Goal: Browse casually: Explore the website without a specific task or goal

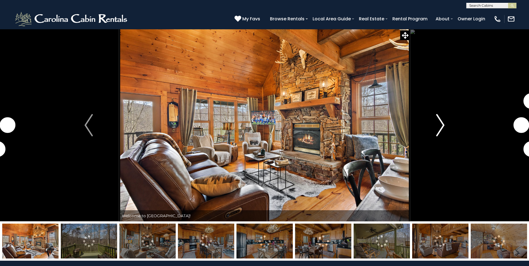
click at [442, 128] on img "Next" at bounding box center [440, 125] width 8 height 22
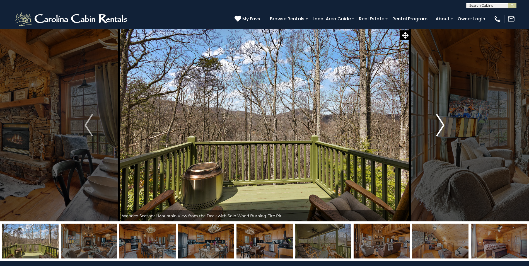
click at [442, 128] on img "Next" at bounding box center [440, 125] width 8 height 22
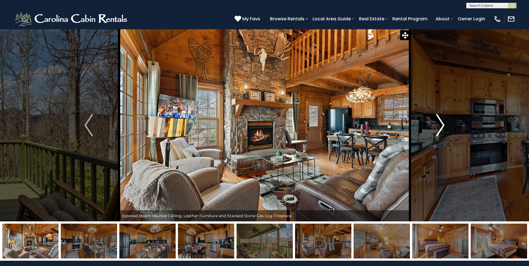
click at [439, 123] on img "Next" at bounding box center [440, 125] width 8 height 22
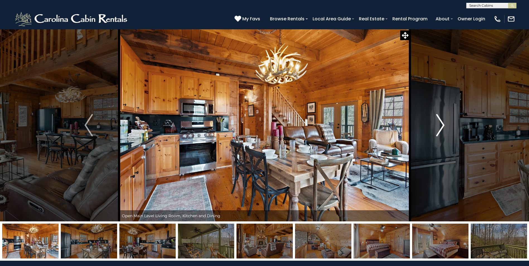
click at [439, 123] on img "Next" at bounding box center [440, 125] width 8 height 22
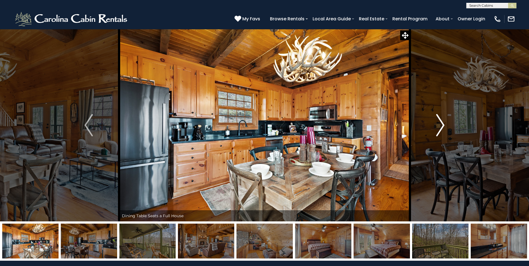
click at [439, 123] on img "Next" at bounding box center [440, 125] width 8 height 22
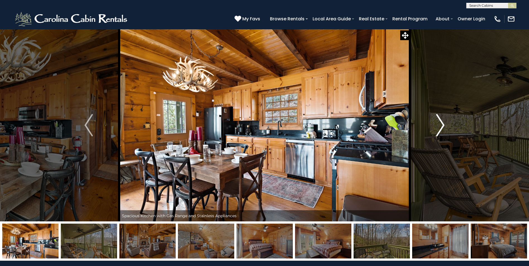
click at [439, 123] on img "Next" at bounding box center [440, 125] width 8 height 22
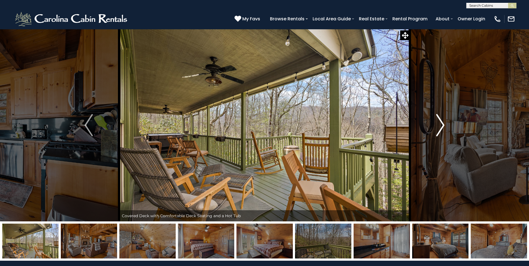
click at [439, 123] on img "Next" at bounding box center [440, 125] width 8 height 22
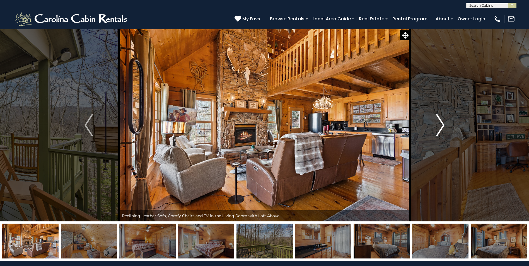
click at [439, 123] on img "Next" at bounding box center [440, 125] width 8 height 22
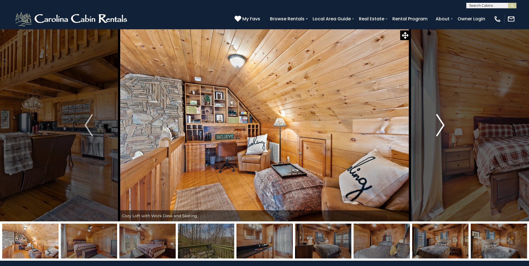
click at [439, 123] on img "Next" at bounding box center [440, 125] width 8 height 22
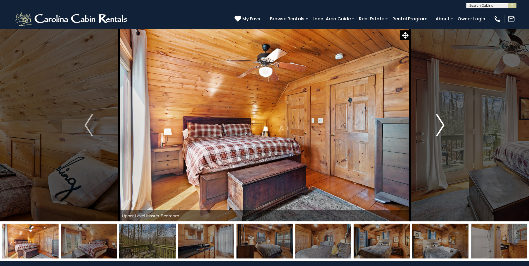
click at [439, 123] on img "Next" at bounding box center [440, 125] width 8 height 22
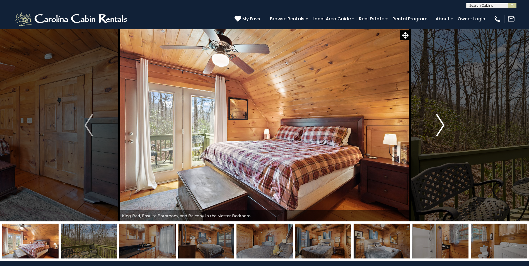
click at [439, 123] on img "Next" at bounding box center [440, 125] width 8 height 22
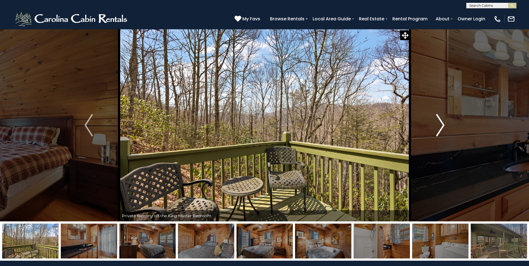
click at [439, 123] on img "Next" at bounding box center [440, 125] width 8 height 22
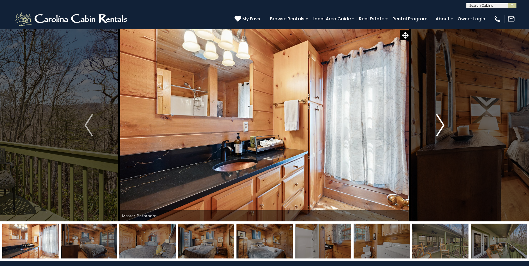
click at [439, 123] on img "Next" at bounding box center [440, 125] width 8 height 22
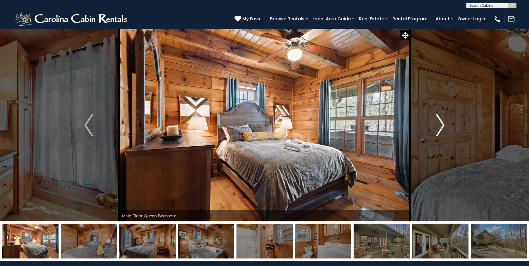
click at [439, 123] on img "Next" at bounding box center [440, 125] width 8 height 22
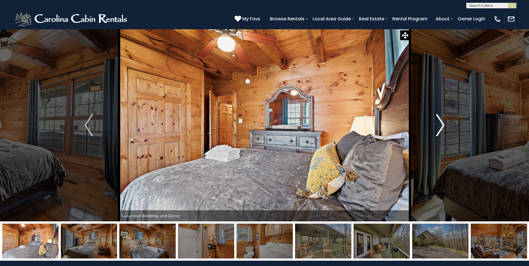
click at [439, 123] on img "Next" at bounding box center [440, 125] width 8 height 22
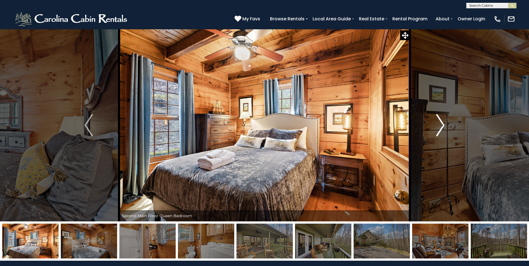
click at [439, 123] on img "Next" at bounding box center [440, 125] width 8 height 22
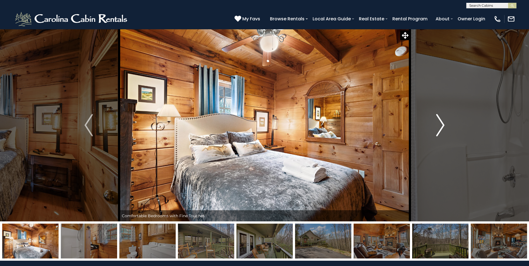
click at [439, 124] on img "Next" at bounding box center [440, 125] width 8 height 22
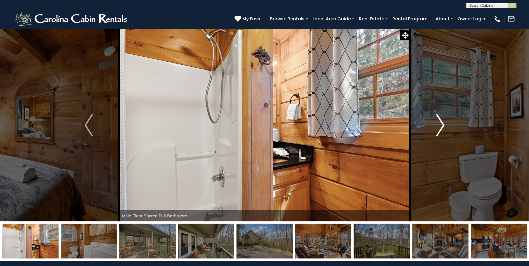
click at [438, 124] on img "Next" at bounding box center [440, 125] width 8 height 22
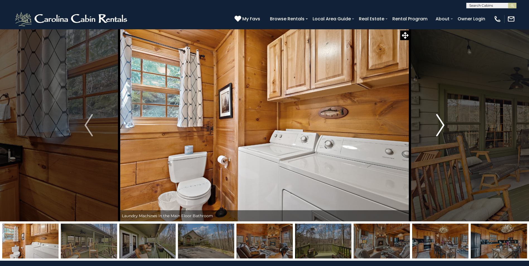
click at [438, 124] on img "Next" at bounding box center [440, 125] width 8 height 22
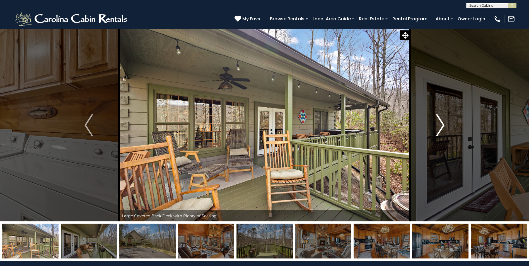
click at [438, 124] on img "Next" at bounding box center [440, 125] width 8 height 22
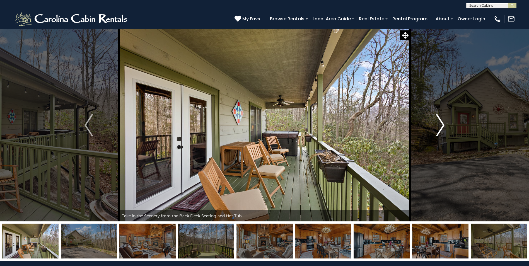
click at [445, 122] on img "Next" at bounding box center [440, 125] width 8 height 22
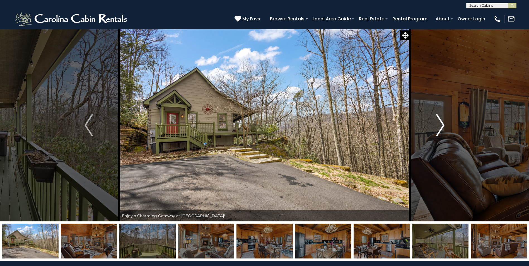
click at [444, 122] on img "Next" at bounding box center [440, 125] width 8 height 22
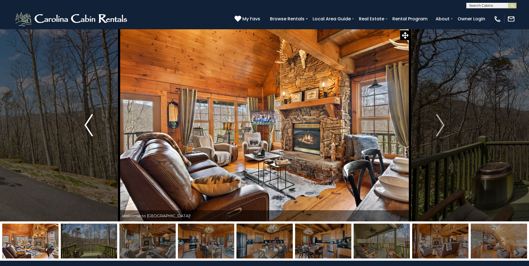
click at [90, 124] on img "Previous" at bounding box center [89, 125] width 8 height 22
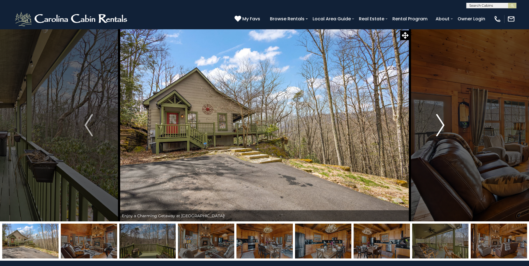
click at [438, 129] on img "Next" at bounding box center [440, 125] width 8 height 22
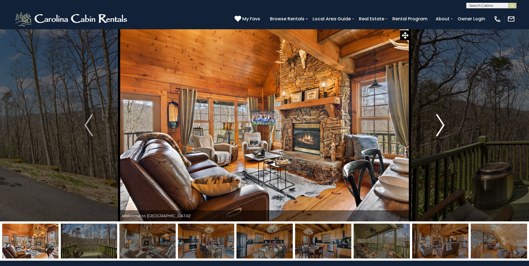
click at [443, 121] on img "Next" at bounding box center [440, 125] width 8 height 22
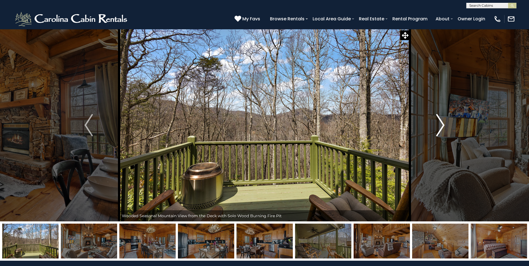
click at [436, 125] on img "Next" at bounding box center [440, 125] width 8 height 22
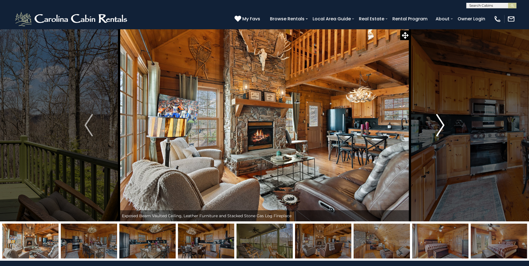
click at [436, 125] on img "Next" at bounding box center [440, 125] width 8 height 22
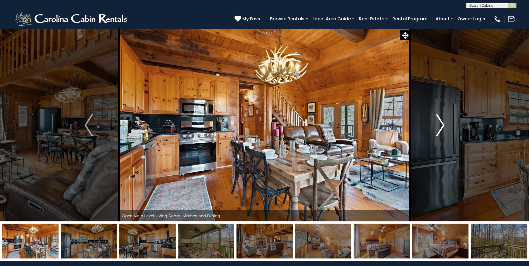
click at [436, 126] on img "Next" at bounding box center [440, 125] width 8 height 22
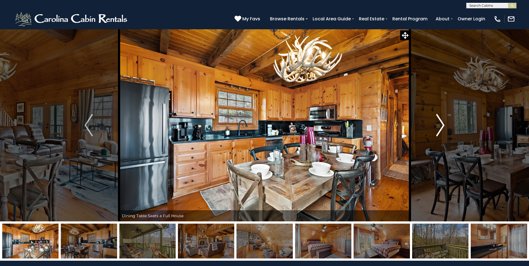
click at [436, 126] on img "Next" at bounding box center [440, 125] width 8 height 22
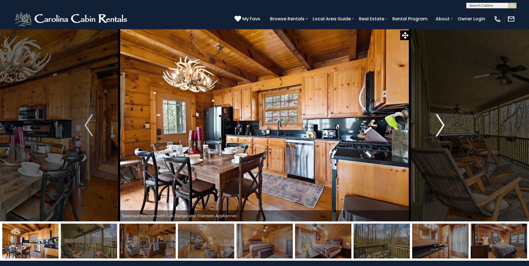
click at [436, 126] on img "Next" at bounding box center [440, 125] width 8 height 22
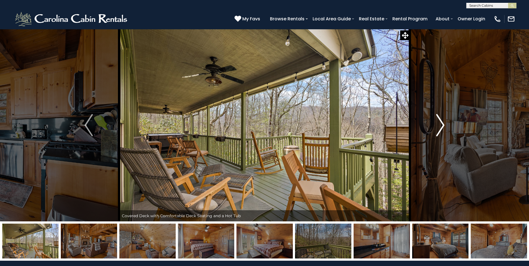
click at [436, 126] on img "Next" at bounding box center [440, 125] width 8 height 22
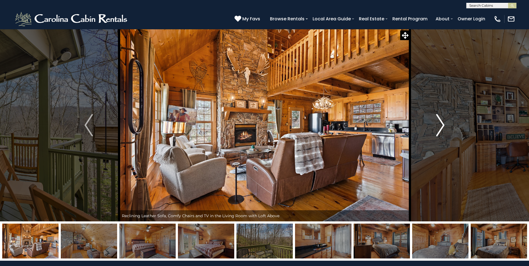
click at [436, 126] on img "Next" at bounding box center [440, 125] width 8 height 22
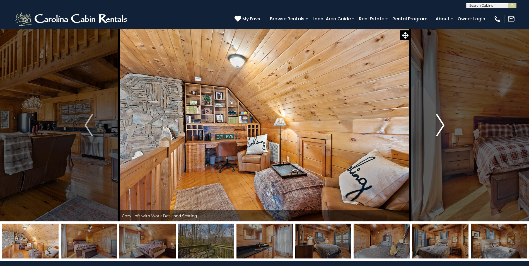
click at [436, 126] on img "Next" at bounding box center [440, 125] width 8 height 22
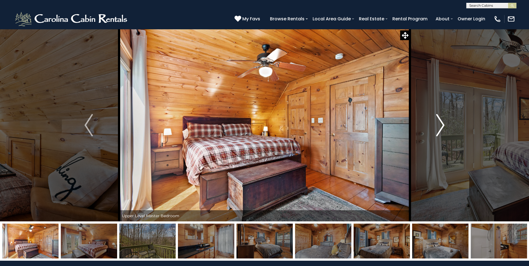
click at [436, 126] on img "Next" at bounding box center [440, 125] width 8 height 22
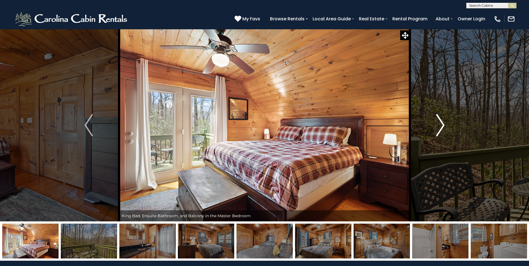
click at [436, 126] on img "Next" at bounding box center [440, 125] width 8 height 22
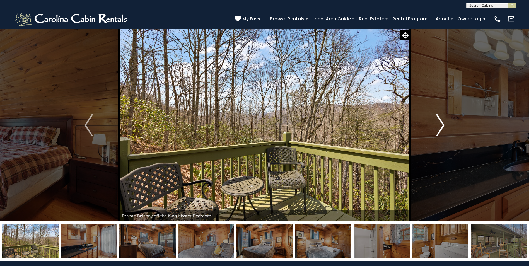
click at [436, 126] on img "Next" at bounding box center [440, 125] width 8 height 22
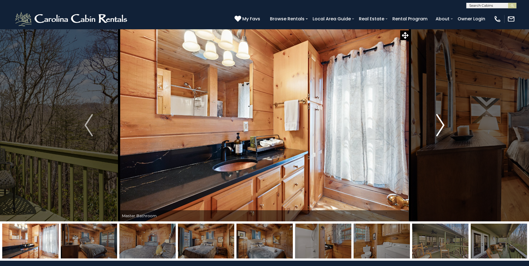
click at [436, 126] on img "Next" at bounding box center [440, 125] width 8 height 22
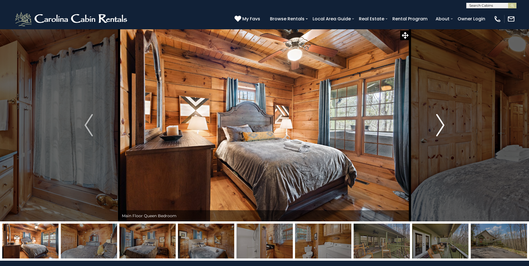
click at [436, 126] on img "Next" at bounding box center [440, 125] width 8 height 22
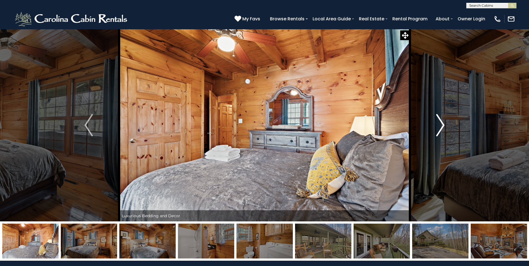
click at [436, 126] on img "Next" at bounding box center [440, 125] width 8 height 22
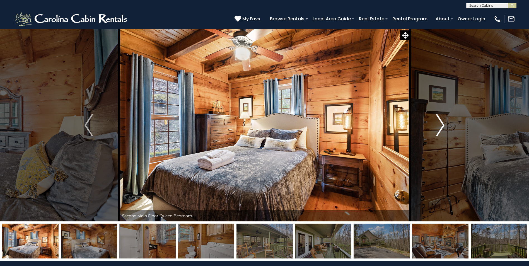
click at [433, 119] on button "Next" at bounding box center [440, 125] width 61 height 193
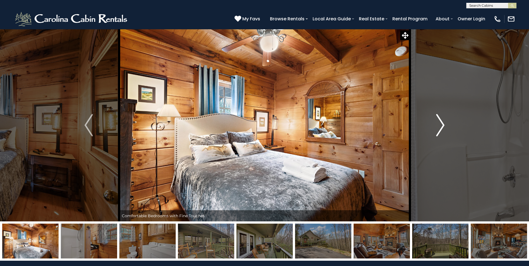
click at [435, 124] on button "Next" at bounding box center [440, 125] width 61 height 193
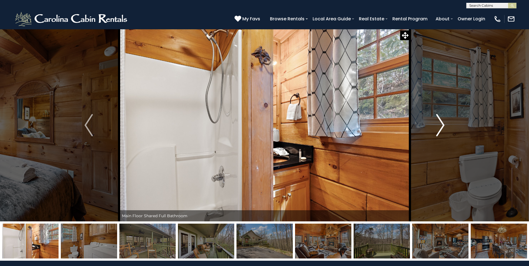
click at [432, 123] on button "Next" at bounding box center [440, 125] width 61 height 193
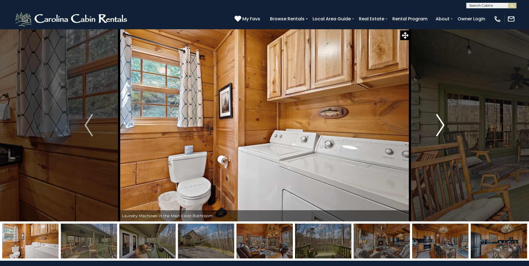
click at [424, 122] on button "Next" at bounding box center [440, 125] width 61 height 193
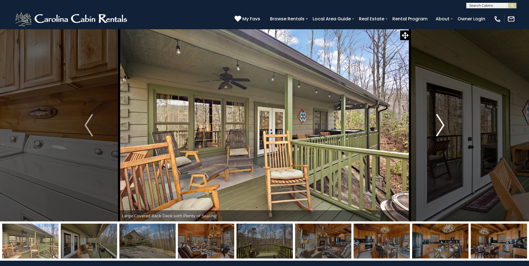
click at [425, 122] on button "Next" at bounding box center [440, 125] width 61 height 193
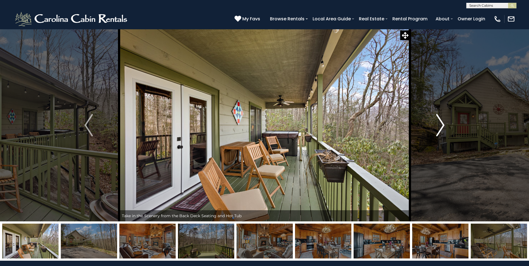
click at [428, 122] on button "Next" at bounding box center [440, 125] width 61 height 193
